Goal: Entertainment & Leisure: Consume media (video, audio)

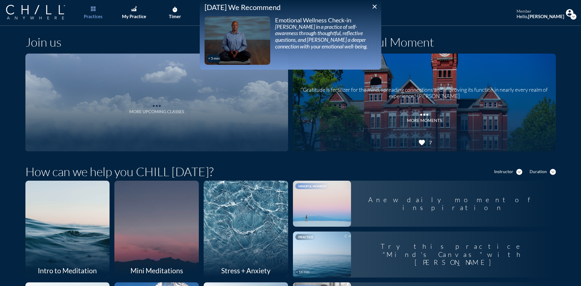
click at [163, 109] on div "more_horiz More Upcoming Classes" at bounding box center [156, 107] width 55 height 15
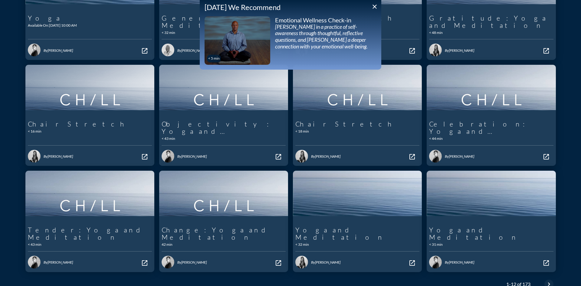
scroll to position [165, 0]
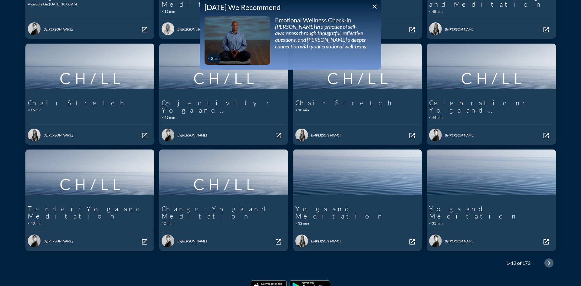
click at [548, 259] on icon "chevron_right" at bounding box center [548, 262] width 7 height 7
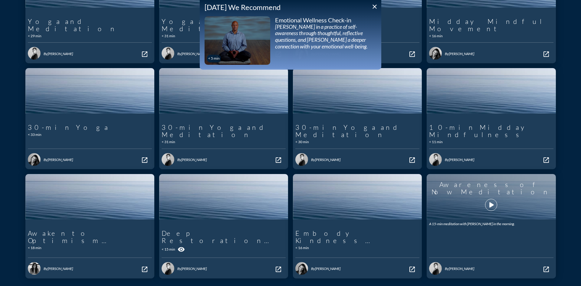
scroll to position [151, 0]
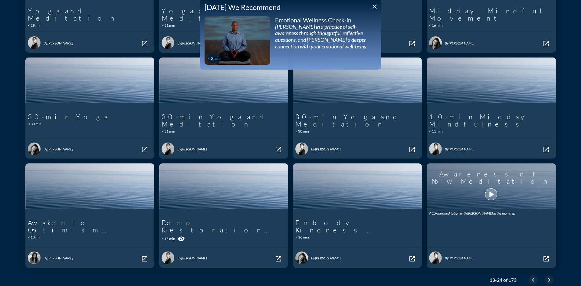
click at [487, 189] on icon "play_arrow" at bounding box center [491, 194] width 10 height 10
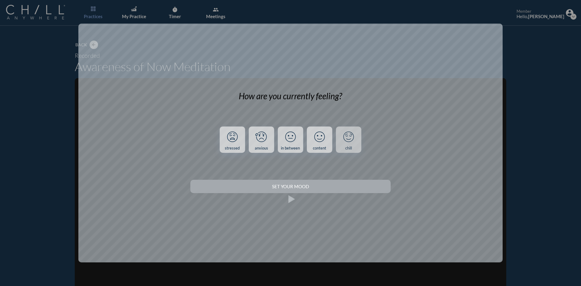
click at [346, 145] on link "chill" at bounding box center [348, 139] width 25 height 27
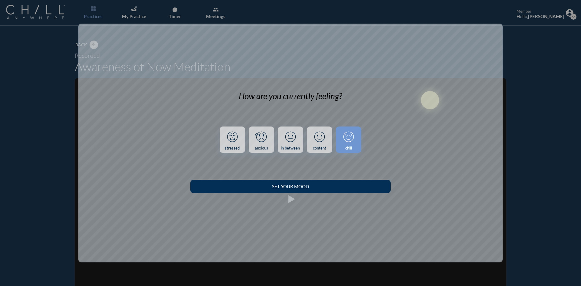
click at [341, 188] on div "Set your Mood" at bounding box center [290, 186] width 179 height 5
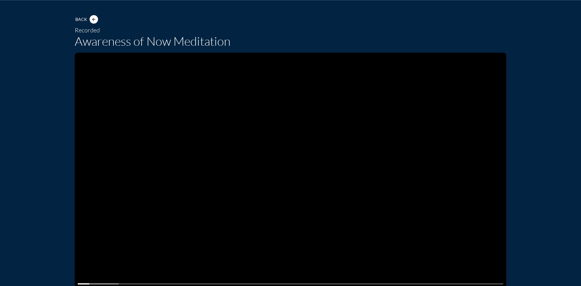
scroll to position [61, 0]
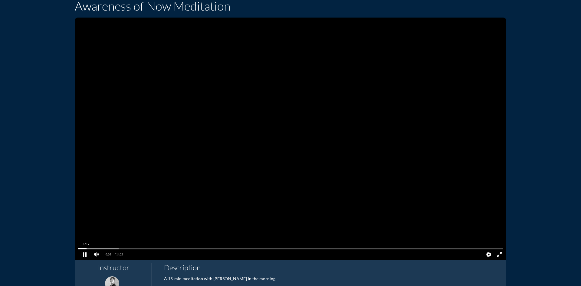
click at [84, 247] on pjsdiv at bounding box center [290, 249] width 425 height 4
click at [81, 248] on pjsdiv at bounding box center [290, 249] width 425 height 4
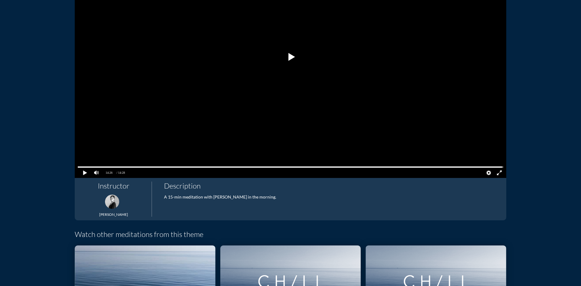
scroll to position [151, 0]
